Goal: Task Accomplishment & Management: Use online tool/utility

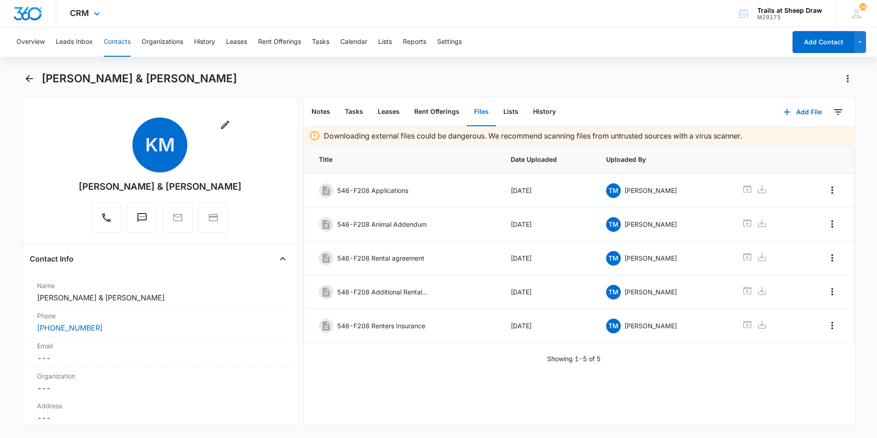
scroll to position [777, 0]
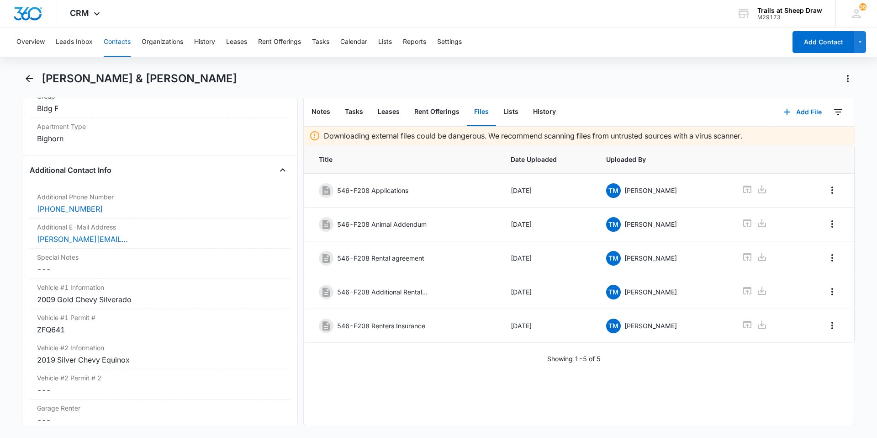
click at [126, 40] on button "Contacts" at bounding box center [117, 41] width 27 height 29
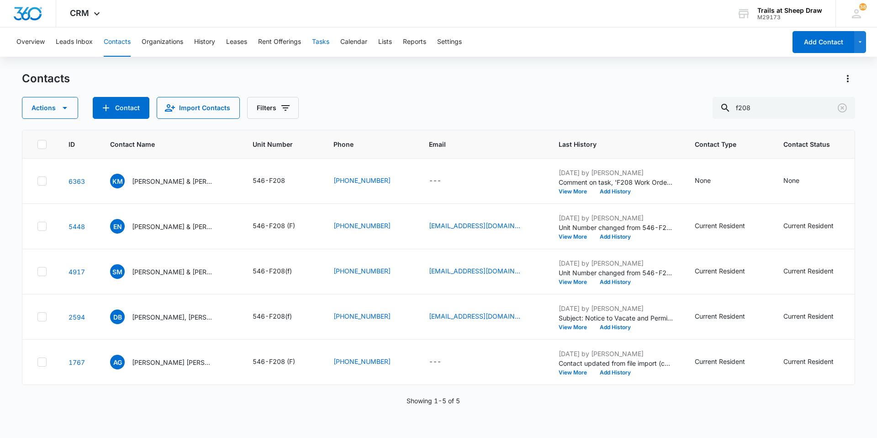
click at [324, 37] on button "Tasks" at bounding box center [320, 41] width 17 height 29
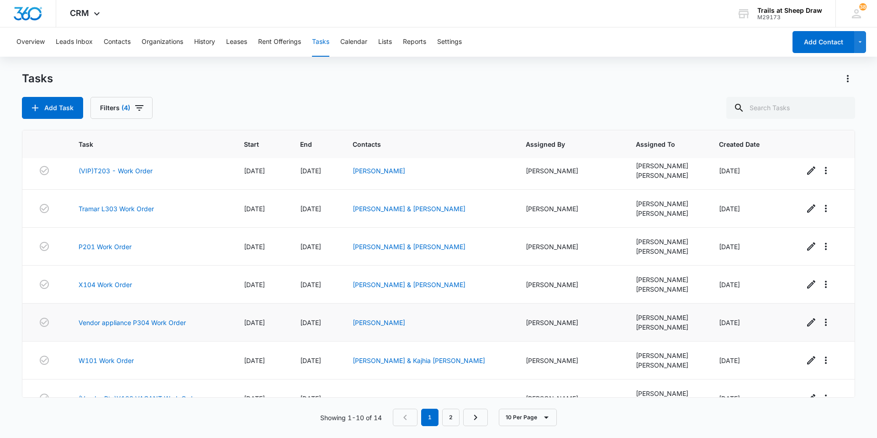
scroll to position [140, 0]
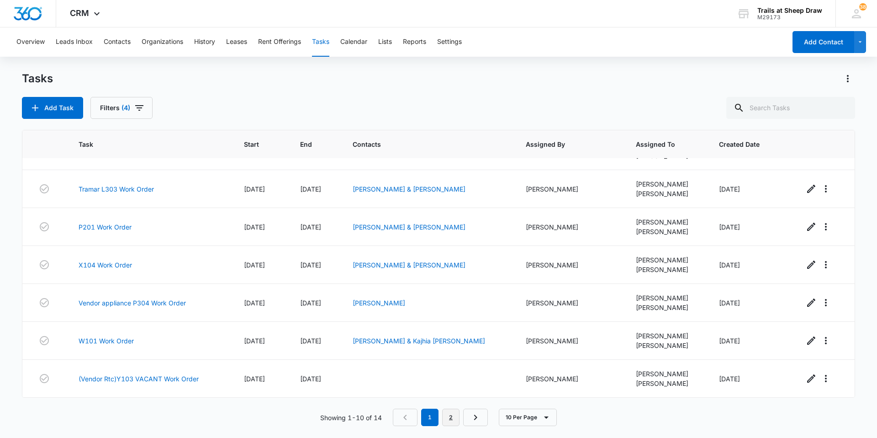
click at [457, 419] on link "2" at bounding box center [450, 416] width 17 height 17
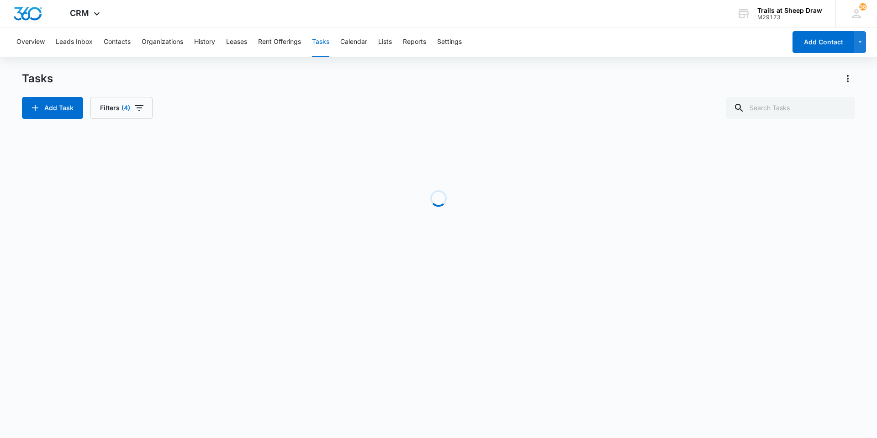
scroll to position [0, 0]
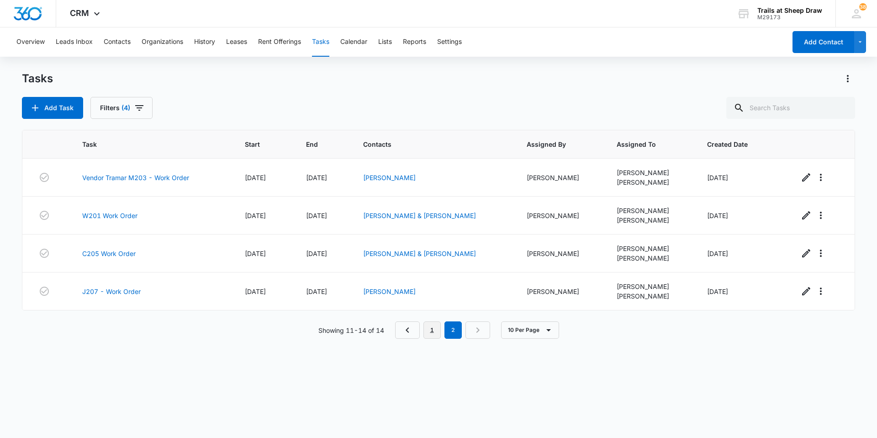
click at [429, 324] on link "1" at bounding box center [431, 329] width 17 height 17
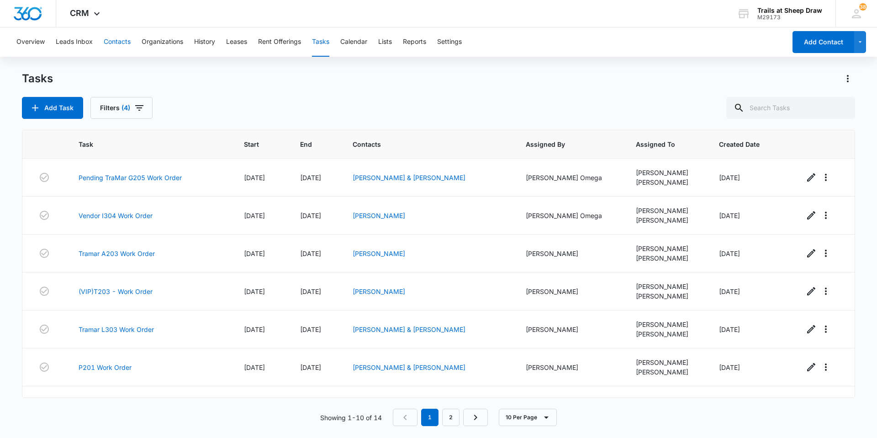
click at [105, 44] on button "Contacts" at bounding box center [117, 41] width 27 height 29
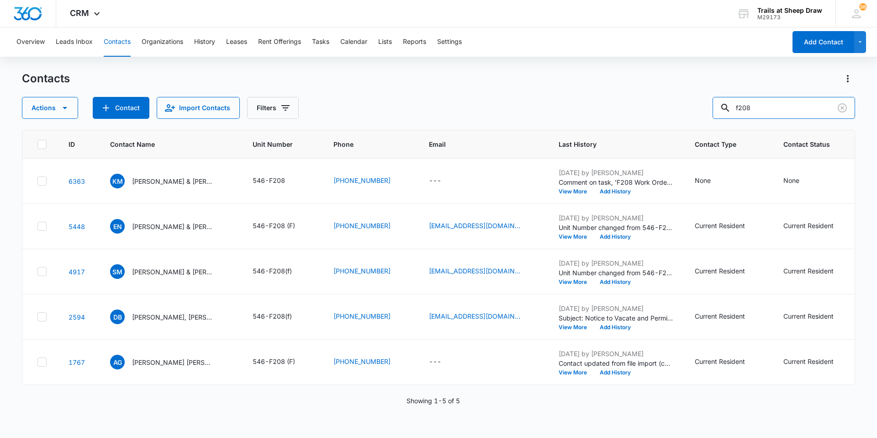
drag, startPoint x: 764, startPoint y: 106, endPoint x: 715, endPoint y: 102, distance: 48.6
click at [715, 102] on div "Actions Contact Import Contacts Filters f208" at bounding box center [438, 108] width 833 height 22
type input "t201"
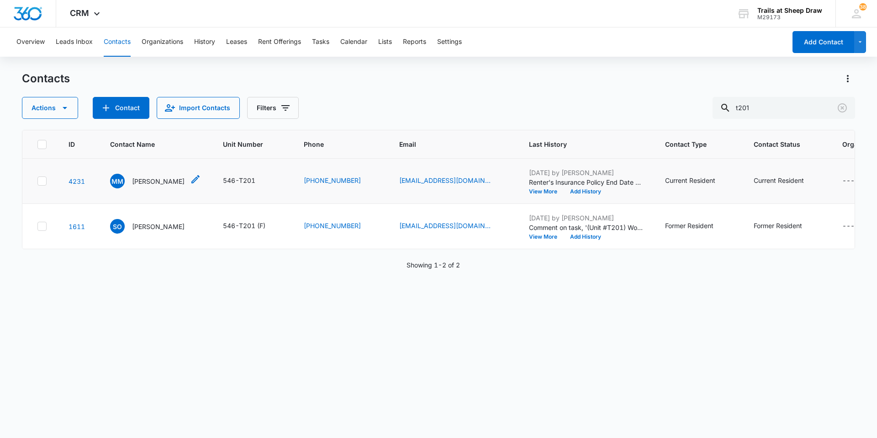
click at [151, 179] on p "[PERSON_NAME]" at bounding box center [158, 181] width 53 height 10
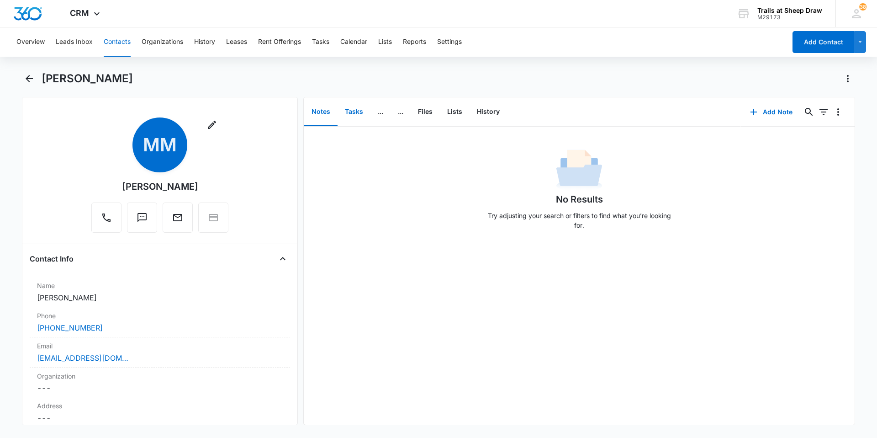
click at [360, 113] on button "Tasks" at bounding box center [354, 112] width 33 height 28
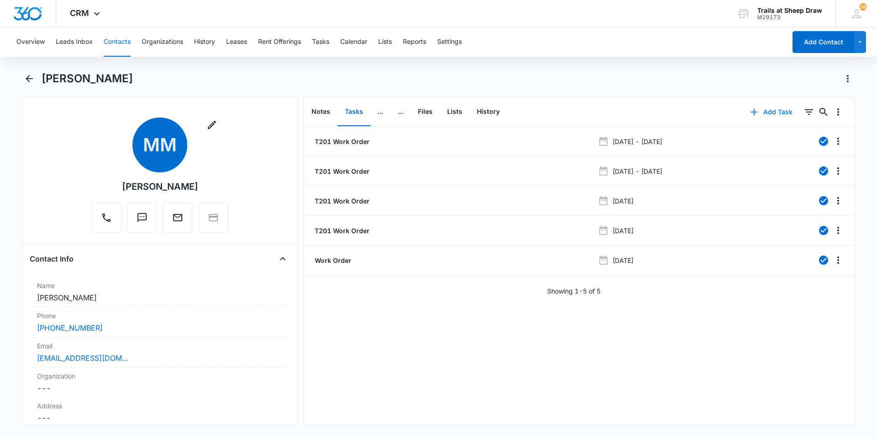
click at [781, 120] on button "Add Task" at bounding box center [771, 112] width 60 height 22
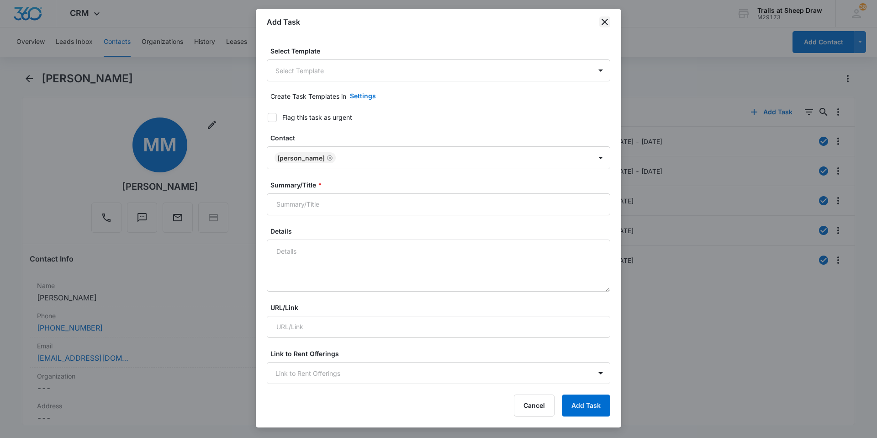
click at [608, 23] on icon "close" at bounding box center [604, 21] width 11 height 11
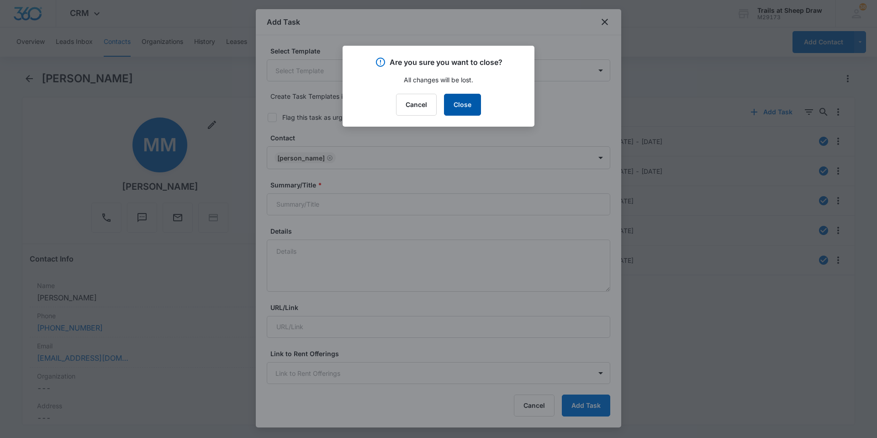
click at [473, 103] on button "Close" at bounding box center [462, 105] width 37 height 22
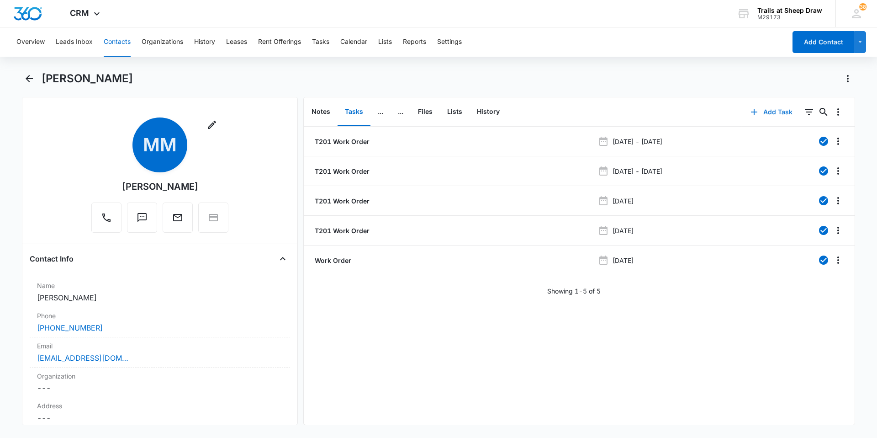
click at [749, 110] on icon "button" at bounding box center [754, 111] width 11 height 11
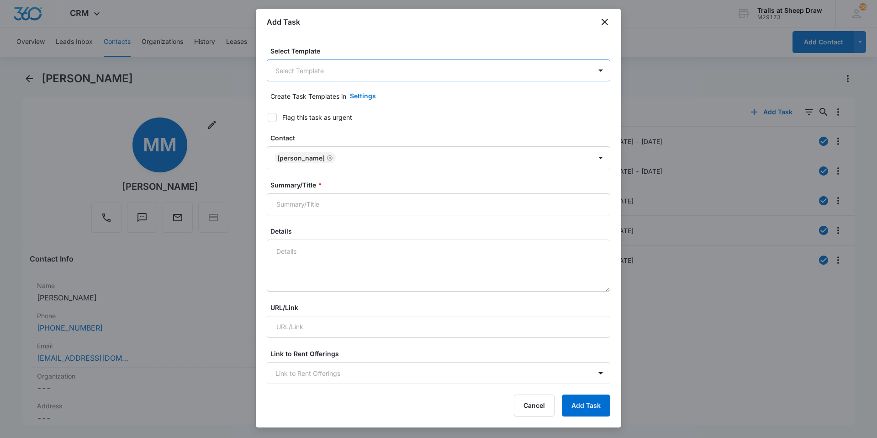
click at [384, 67] on body "CRM Apps Reputation Websites Forms CRM Email Social Content Ads Intelligence Fi…" at bounding box center [438, 219] width 877 height 438
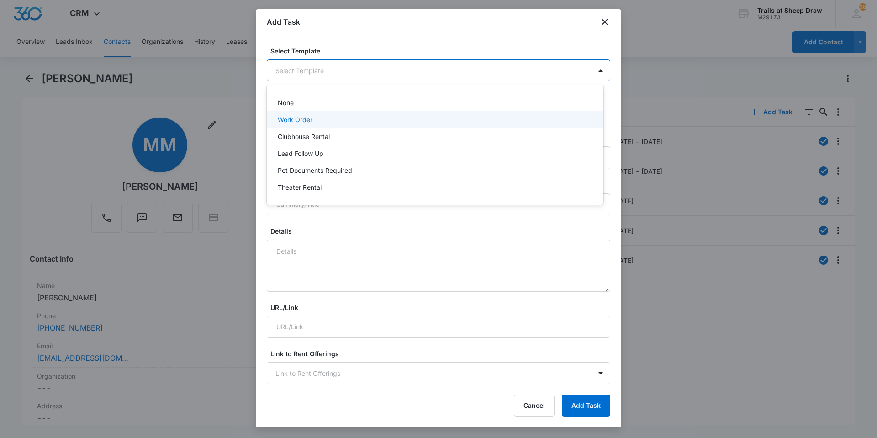
click at [344, 119] on div "Work Order" at bounding box center [434, 120] width 313 height 10
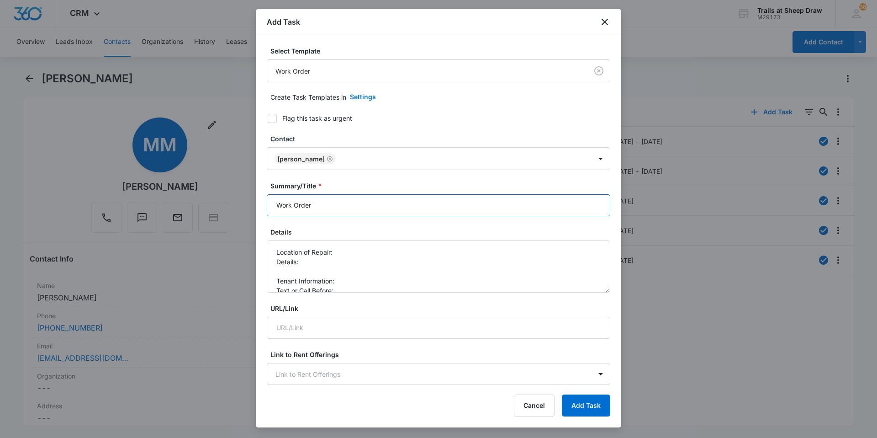
click at [268, 197] on input "Work Order" at bounding box center [439, 205] width 344 height 22
type input "T201 Work Order"
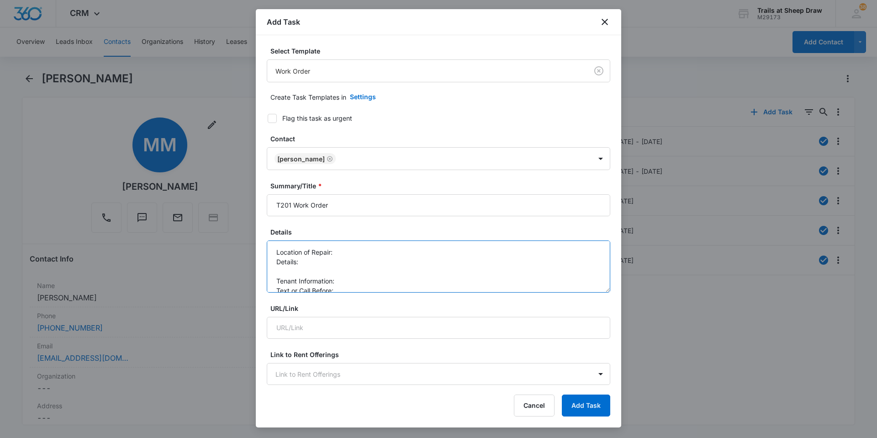
click at [367, 249] on textarea "Location of Repair: Details: Tenant Information: Text or Call Before:" at bounding box center [439, 266] width 344 height 52
